Goal: Task Accomplishment & Management: Manage account settings

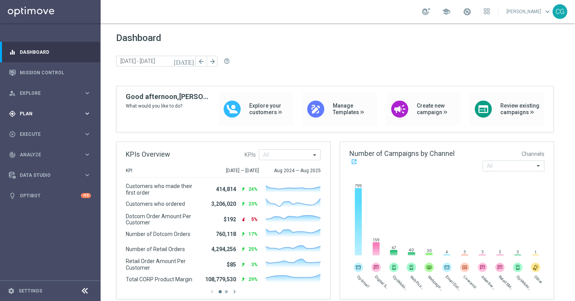
click at [58, 117] on div "gps_fixed Plan keyboard_arrow_right" at bounding box center [50, 113] width 100 height 20
click at [52, 152] on span "Templates" at bounding box center [47, 152] width 55 height 5
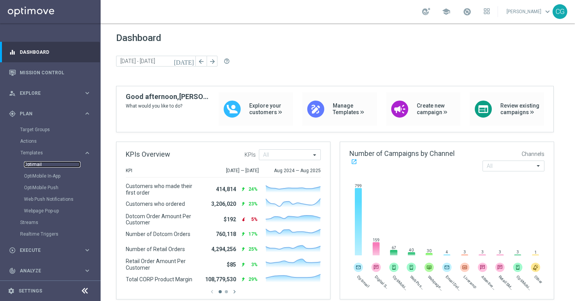
click at [44, 165] on link "Optimail" at bounding box center [52, 164] width 56 height 6
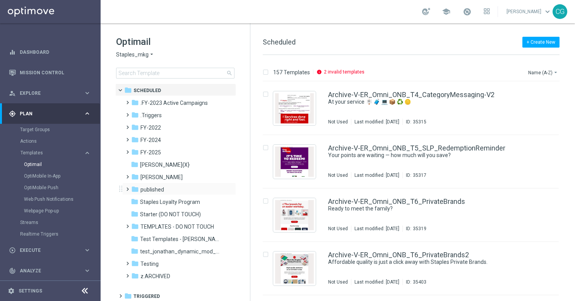
click at [126, 187] on span at bounding box center [125, 185] width 3 height 3
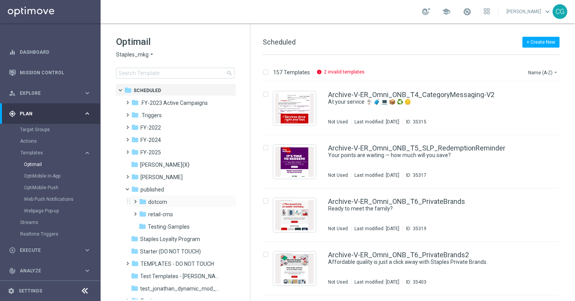
click at [135, 200] on span at bounding box center [133, 197] width 3 height 3
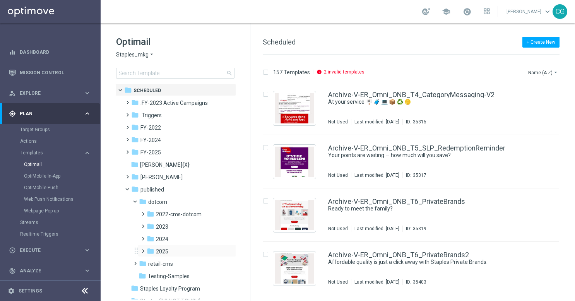
click at [143, 249] on span at bounding box center [141, 247] width 3 height 3
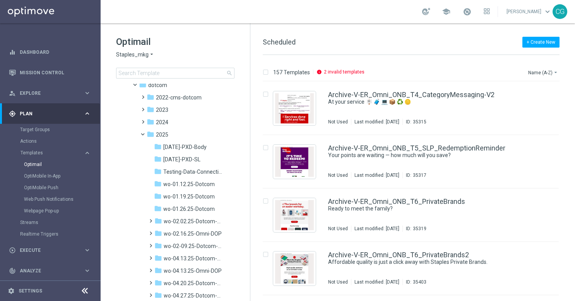
scroll to position [116, 0]
click at [227, 137] on icon "more_vert" at bounding box center [229, 135] width 6 height 6
click at [251, 138] on span "New Folder" at bounding box center [260, 136] width 24 height 6
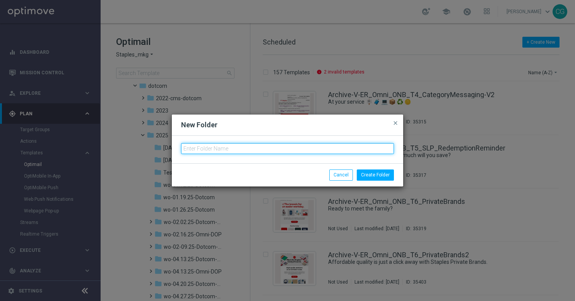
click at [295, 149] on input "text" at bounding box center [287, 148] width 213 height 11
type input "wo-9.14.25-Omni-DOP"
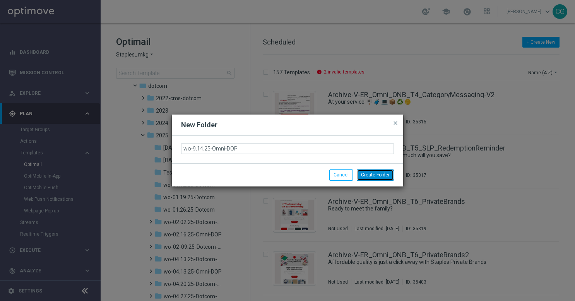
click at [368, 172] on button "Create Folder" at bounding box center [375, 174] width 37 height 11
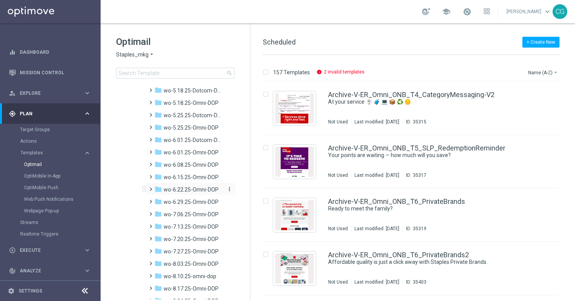
scroll to position [782, 0]
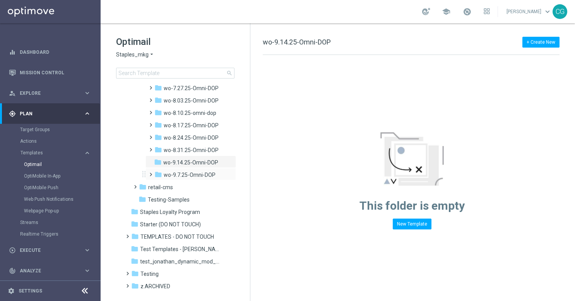
click at [148, 172] on span at bounding box center [148, 170] width 3 height 3
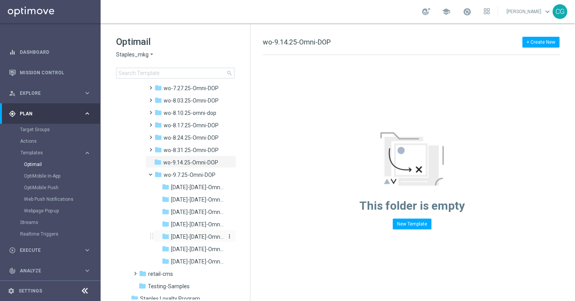
click at [180, 236] on span "[DATE]-[DATE]-Omni-DOP_{X}" at bounding box center [197, 236] width 53 height 7
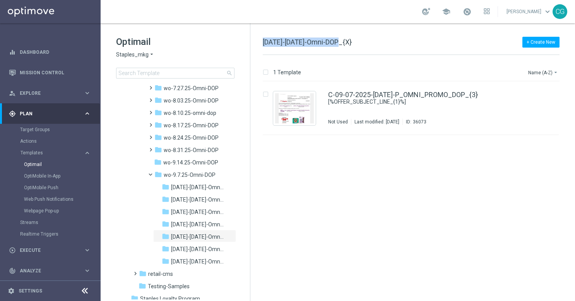
drag, startPoint x: 337, startPoint y: 41, endPoint x: 260, endPoint y: 42, distance: 77.3
click at [260, 42] on div "+ Create New [DATE]-[DATE]-Omni-DOP_{X} 1 Template Name (A-Z) arrow_drop_down D…" at bounding box center [412, 162] width 324 height 278
copy span "[DATE]-[DATE]-Omni-DOP"
click at [152, 174] on span at bounding box center [153, 172] width 3 height 3
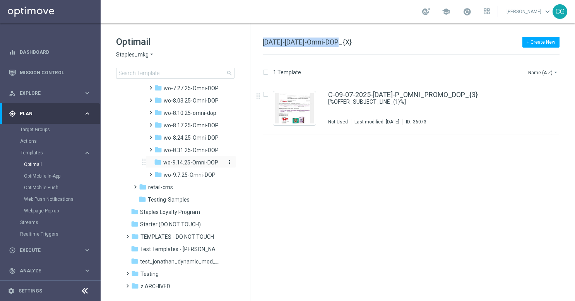
click at [230, 164] on icon "more_vert" at bounding box center [229, 162] width 6 height 6
click at [247, 164] on icon "create_new_folder" at bounding box center [242, 163] width 12 height 6
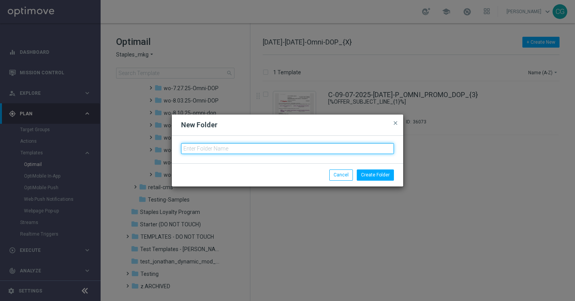
click at [256, 149] on input "text" at bounding box center [287, 148] width 213 height 11
paste input "[DATE]-[DATE]-Omni-DOP"
click at [188, 150] on input "[DATE]-[DATE]-Omni-DOP" at bounding box center [287, 148] width 213 height 11
click at [283, 151] on input "[DATE]-[DATE]-Omni-DOP" at bounding box center [287, 148] width 213 height 11
type input "[DATE]-[DATE]-Omni-DOP"
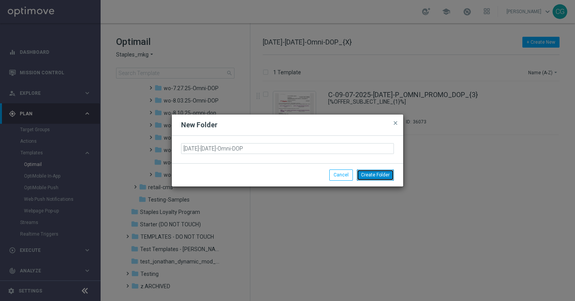
click at [370, 172] on button "Create Folder" at bounding box center [375, 174] width 37 height 11
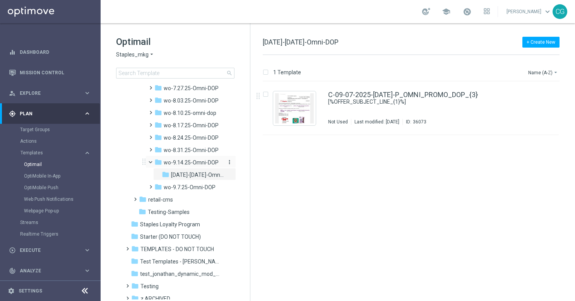
click at [217, 162] on span "wo-9.14.25-Omni-DOP" at bounding box center [191, 162] width 55 height 7
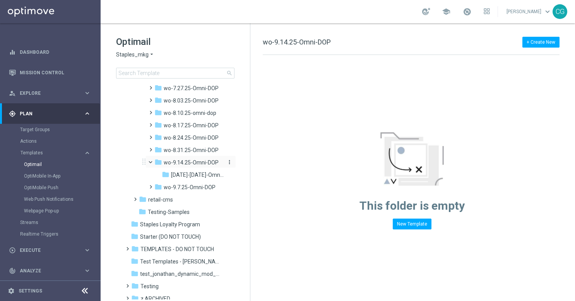
click at [227, 161] on icon "more_vert" at bounding box center [229, 162] width 6 height 6
click at [242, 162] on icon "create_new_folder" at bounding box center [242, 163] width 12 height 6
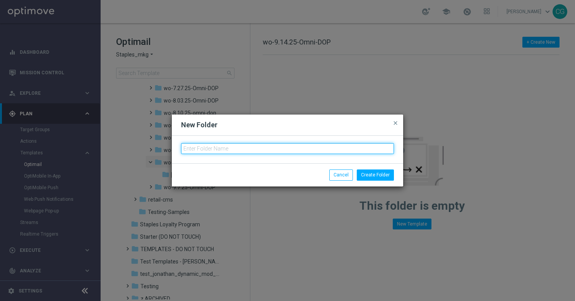
click at [268, 146] on input "text" at bounding box center [287, 148] width 213 height 11
paste input "[DATE]-[DATE]-Omni-DOP"
click at [191, 148] on input "[DATE]-[DATE]-Omni-DOP" at bounding box center [287, 148] width 213 height 11
drag, startPoint x: 210, startPoint y: 146, endPoint x: 203, endPoint y: 147, distance: 7.0
click at [203, 147] on input "[DATE]-[DATE]-Omni-DOP" at bounding box center [287, 148] width 213 height 11
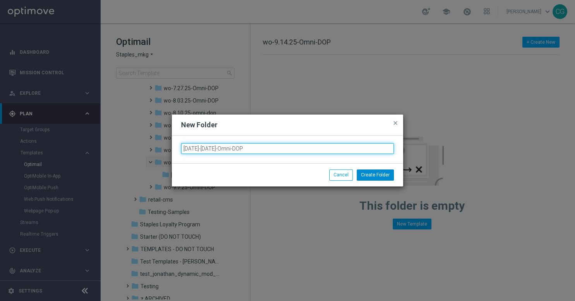
type input "[DATE]-[DATE]-Omni-DOP"
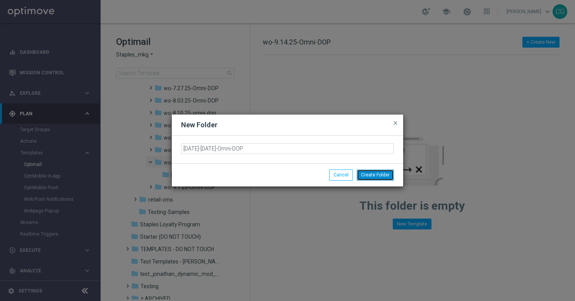
click at [368, 176] on button "Create Folder" at bounding box center [375, 174] width 37 height 11
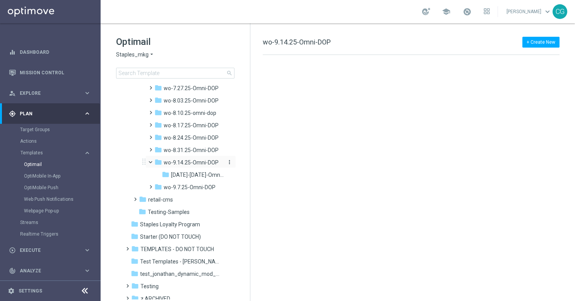
click at [228, 162] on icon "more_vert" at bounding box center [229, 162] width 6 height 6
click at [251, 166] on button "create_new_folder New Folder" at bounding box center [260, 163] width 50 height 9
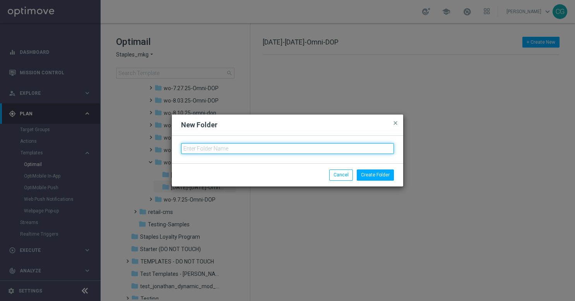
click at [283, 149] on input "text" at bounding box center [287, 148] width 213 height 11
paste input "[DATE]-[DATE]-Omni-DOP"
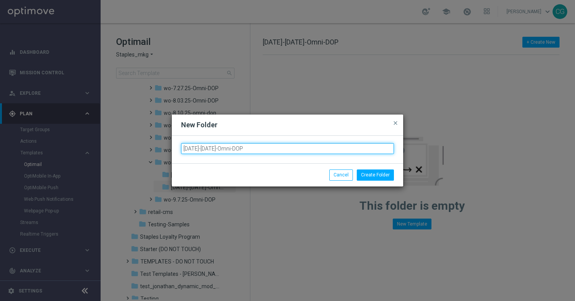
click at [191, 149] on input "[DATE]-[DATE]-Omni-DOP" at bounding box center [287, 148] width 213 height 11
drag, startPoint x: 211, startPoint y: 148, endPoint x: 203, endPoint y: 150, distance: 7.6
click at [203, 150] on input "[DATE]-[DATE]-Omni-DOP" at bounding box center [287, 148] width 213 height 11
type input "[DATE]-[DATE]-Omni-DOP"
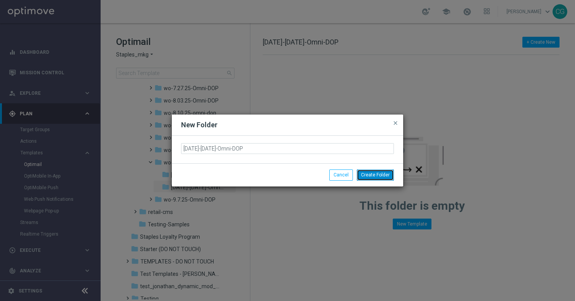
click at [386, 170] on button "Create Folder" at bounding box center [375, 174] width 37 height 11
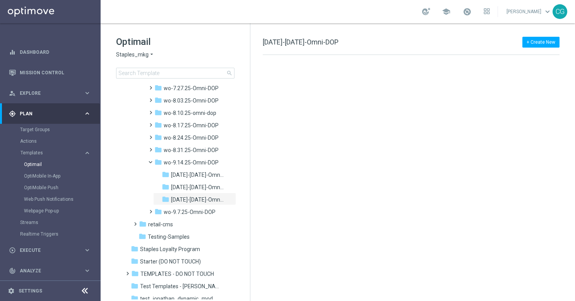
click at [0, 0] on icon "more_vert" at bounding box center [0, 0] width 0 height 0
click at [247, 162] on button "create_new_folder New Folder" at bounding box center [260, 163] width 50 height 9
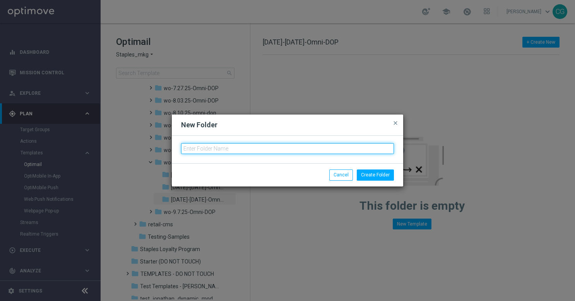
click at [262, 146] on input "text" at bounding box center [287, 148] width 213 height 11
paste input "[DATE]-[DATE]-Omni-DOP"
click at [189, 149] on input "[DATE]-[DATE]-Omni-DOP" at bounding box center [287, 148] width 213 height 11
drag, startPoint x: 212, startPoint y: 149, endPoint x: 203, endPoint y: 148, distance: 8.5
click at [203, 148] on input "[DATE]-[DATE]-Omni-DOP" at bounding box center [287, 148] width 213 height 11
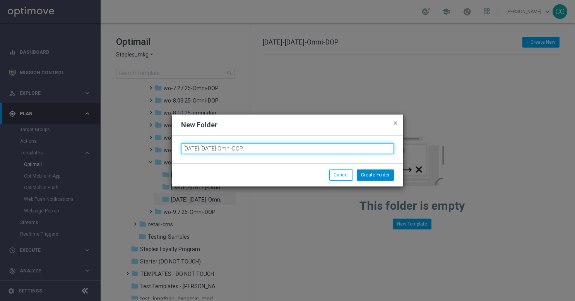
type input "[DATE]-[DATE]-Omni-DOP"
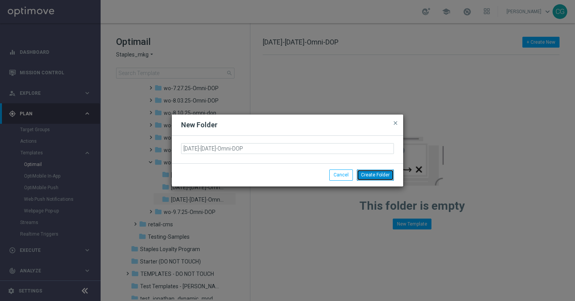
click at [367, 175] on button "Create Folder" at bounding box center [375, 174] width 37 height 11
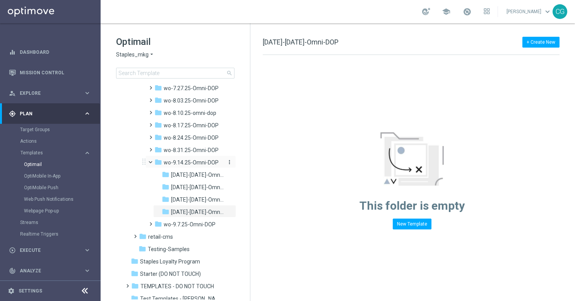
click at [228, 165] on button "more_vert" at bounding box center [229, 162] width 8 height 7
click at [247, 165] on icon "create_new_folder" at bounding box center [242, 163] width 12 height 6
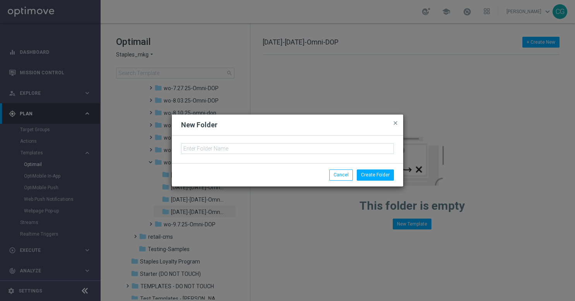
click at [245, 155] on div at bounding box center [287, 149] width 231 height 27
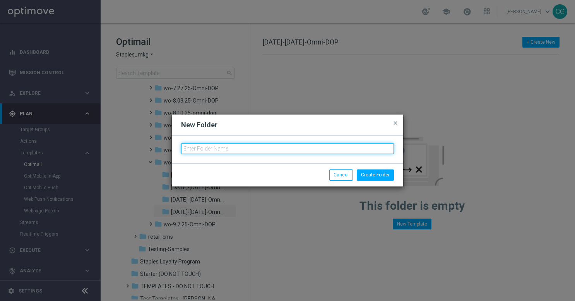
click at [245, 151] on input "text" at bounding box center [287, 148] width 213 height 11
paste input "[DATE]-[DATE]-Omni-DOP"
click at [191, 150] on input "[DATE]-[DATE]-Omni-DOP" at bounding box center [287, 148] width 213 height 11
drag, startPoint x: 211, startPoint y: 149, endPoint x: 202, endPoint y: 150, distance: 8.9
click at [202, 150] on input "[DATE]-[DATE]-Omni-DOP" at bounding box center [287, 148] width 213 height 11
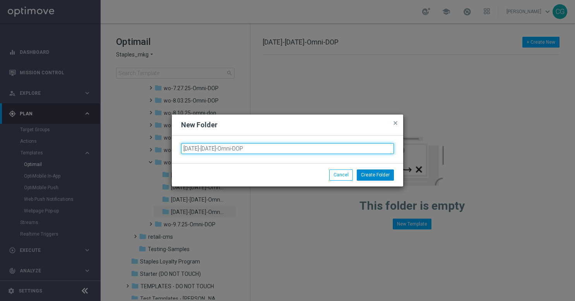
type input "[DATE]-[DATE]-Omni-DOP"
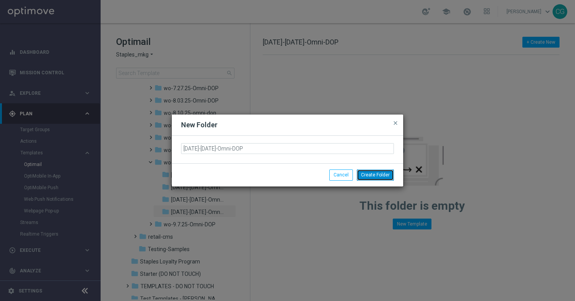
click at [375, 170] on button "Create Folder" at bounding box center [375, 174] width 37 height 11
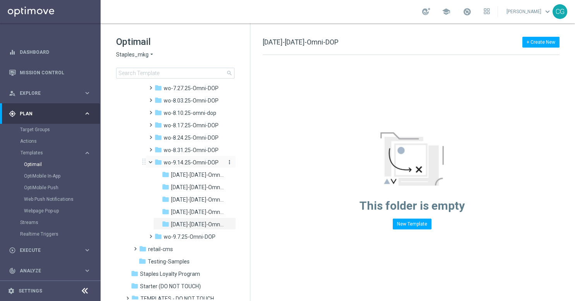
click at [230, 161] on icon "more_vert" at bounding box center [229, 162] width 6 height 6
click at [250, 164] on span "New Folder" at bounding box center [260, 163] width 24 height 6
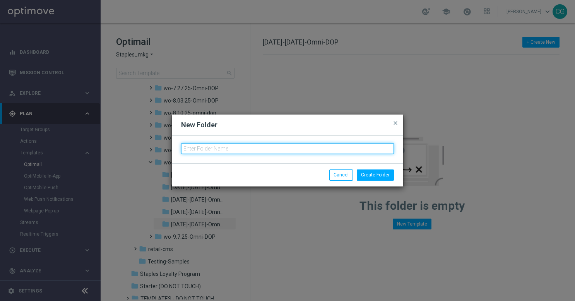
click at [287, 148] on input "text" at bounding box center [287, 148] width 213 height 11
paste input "[DATE]-[DATE]-Omni-DOP"
click at [191, 150] on input "[DATE]-[DATE]-Omni-DOP" at bounding box center [287, 148] width 213 height 11
drag, startPoint x: 211, startPoint y: 149, endPoint x: 203, endPoint y: 150, distance: 8.5
click at [203, 150] on input "[DATE]-[DATE]-Omni-DOP" at bounding box center [287, 148] width 213 height 11
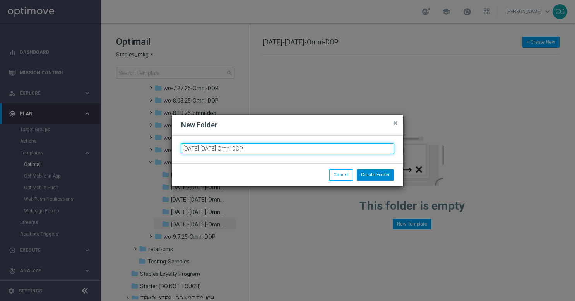
type input "[DATE]-[DATE]-Omni-DOP"
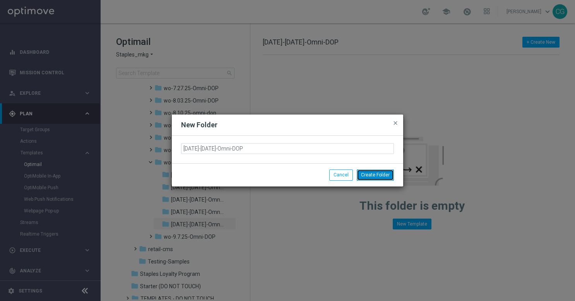
click at [370, 171] on button "Create Folder" at bounding box center [375, 174] width 37 height 11
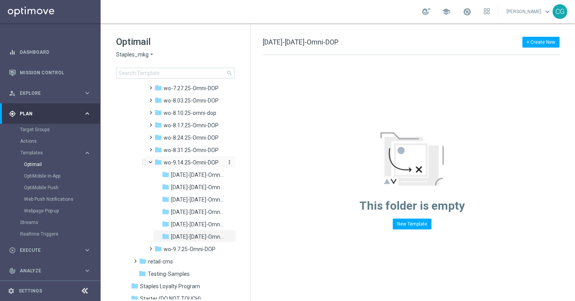
click at [229, 163] on icon "more_vert" at bounding box center [229, 162] width 6 height 6
click at [249, 164] on span "New Folder" at bounding box center [260, 163] width 24 height 6
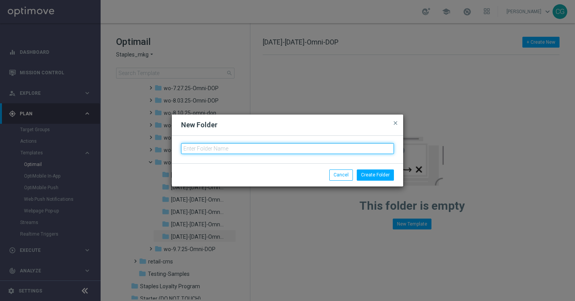
click at [258, 151] on input "text" at bounding box center [287, 148] width 213 height 11
paste input "[DATE]-[DATE]-Omni-DOP"
drag, startPoint x: 193, startPoint y: 150, endPoint x: 188, endPoint y: 150, distance: 4.7
click at [188, 150] on input "[DATE]-[DATE]-Omni-DOP" at bounding box center [287, 148] width 213 height 11
drag, startPoint x: 210, startPoint y: 148, endPoint x: 205, endPoint y: 148, distance: 5.1
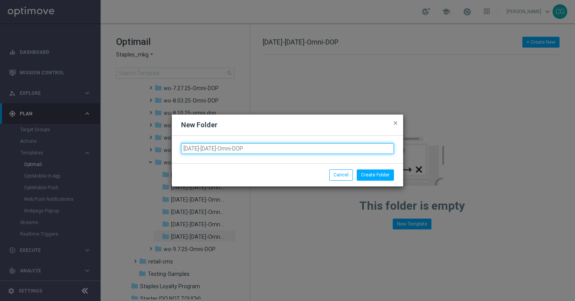
click at [205, 148] on input "[DATE]-[DATE]-Omni-DOP" at bounding box center [287, 148] width 213 height 11
type input "[DATE]-[DATE]-Omni-DOP"
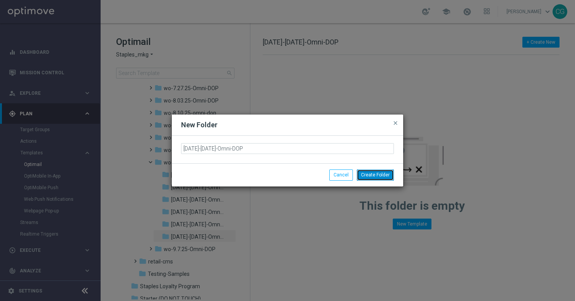
click at [364, 174] on button "Create Folder" at bounding box center [375, 174] width 37 height 11
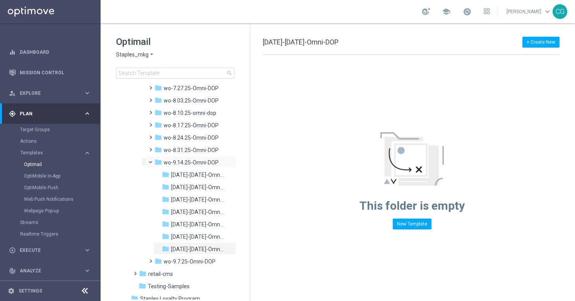
click at [152, 162] on span at bounding box center [153, 160] width 3 height 3
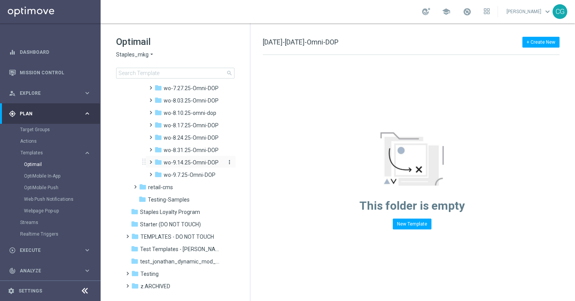
click at [151, 160] on span at bounding box center [148, 158] width 3 height 3
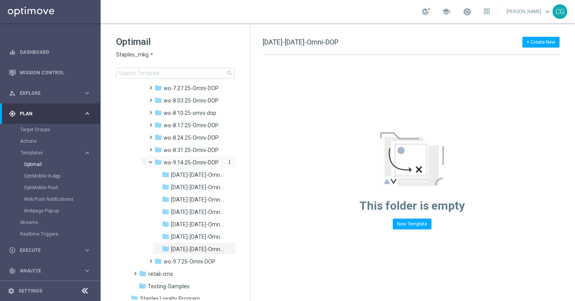
click at [154, 163] on span at bounding box center [150, 161] width 9 height 7
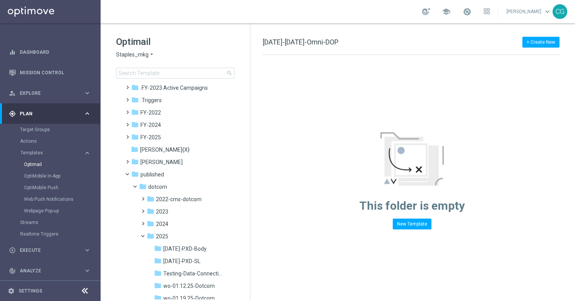
scroll to position [9, 0]
